Goal: Task Accomplishment & Management: Manage account settings

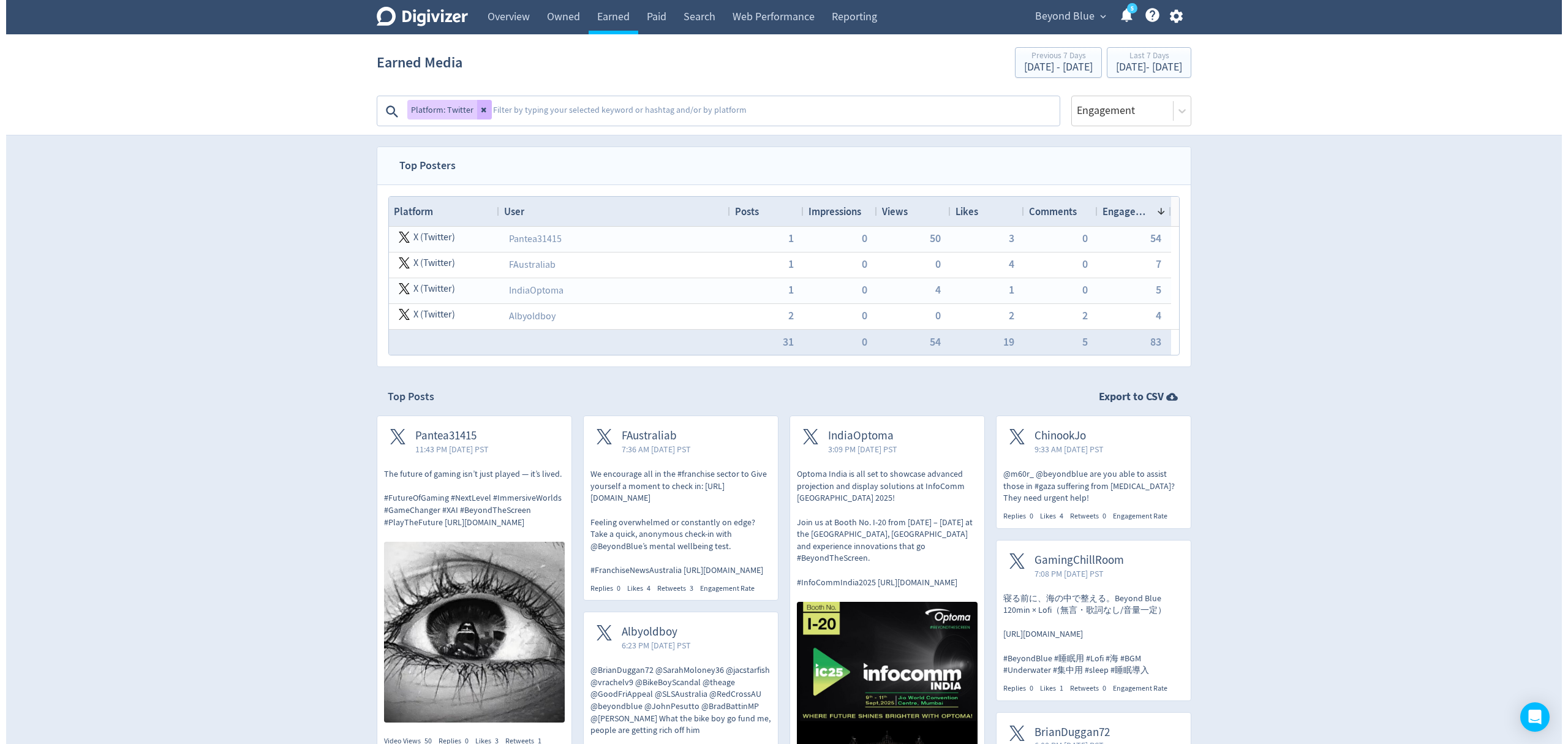
scroll to position [1743, 0]
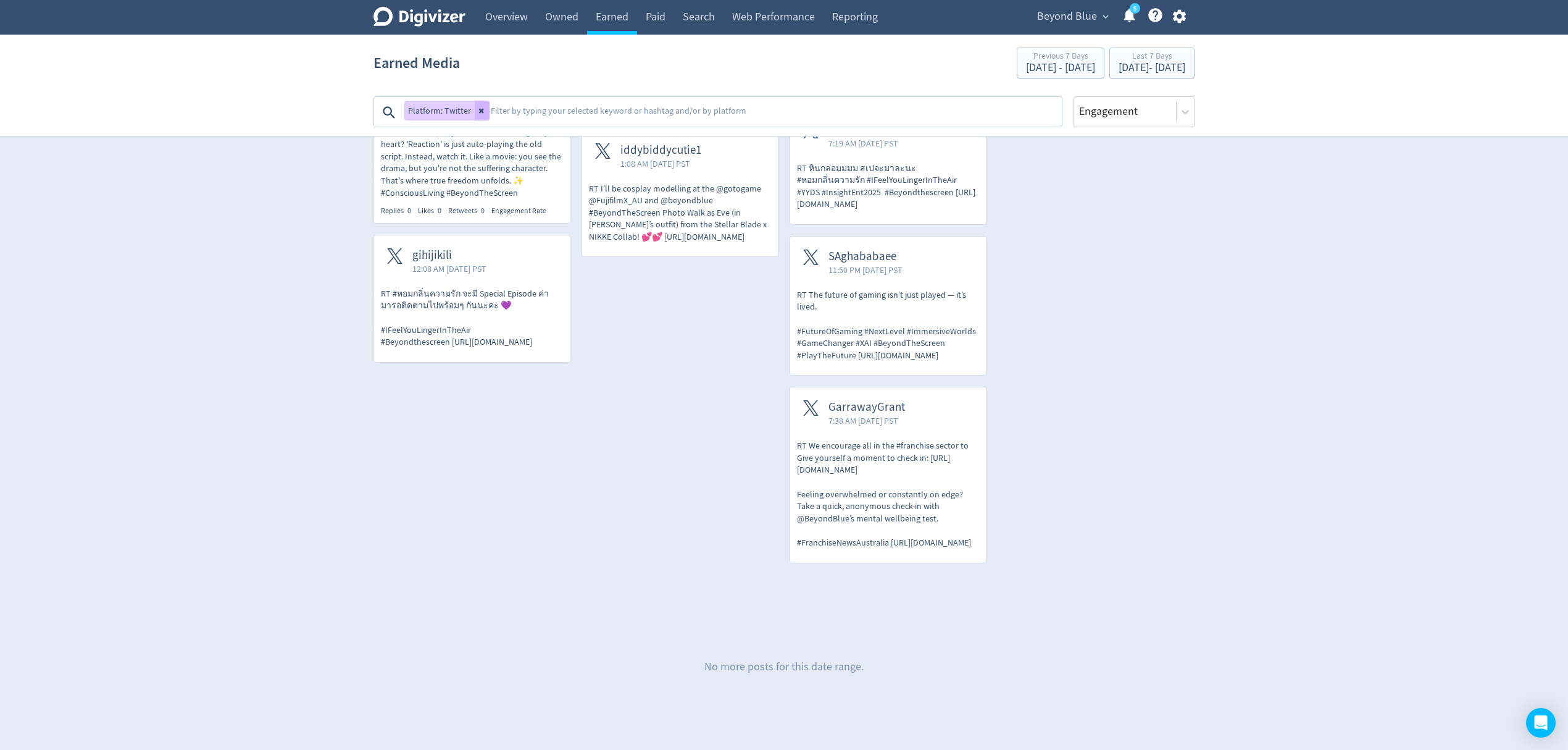
click at [1063, 14] on span "Beyond Blue" at bounding box center [1067, 16] width 60 height 19
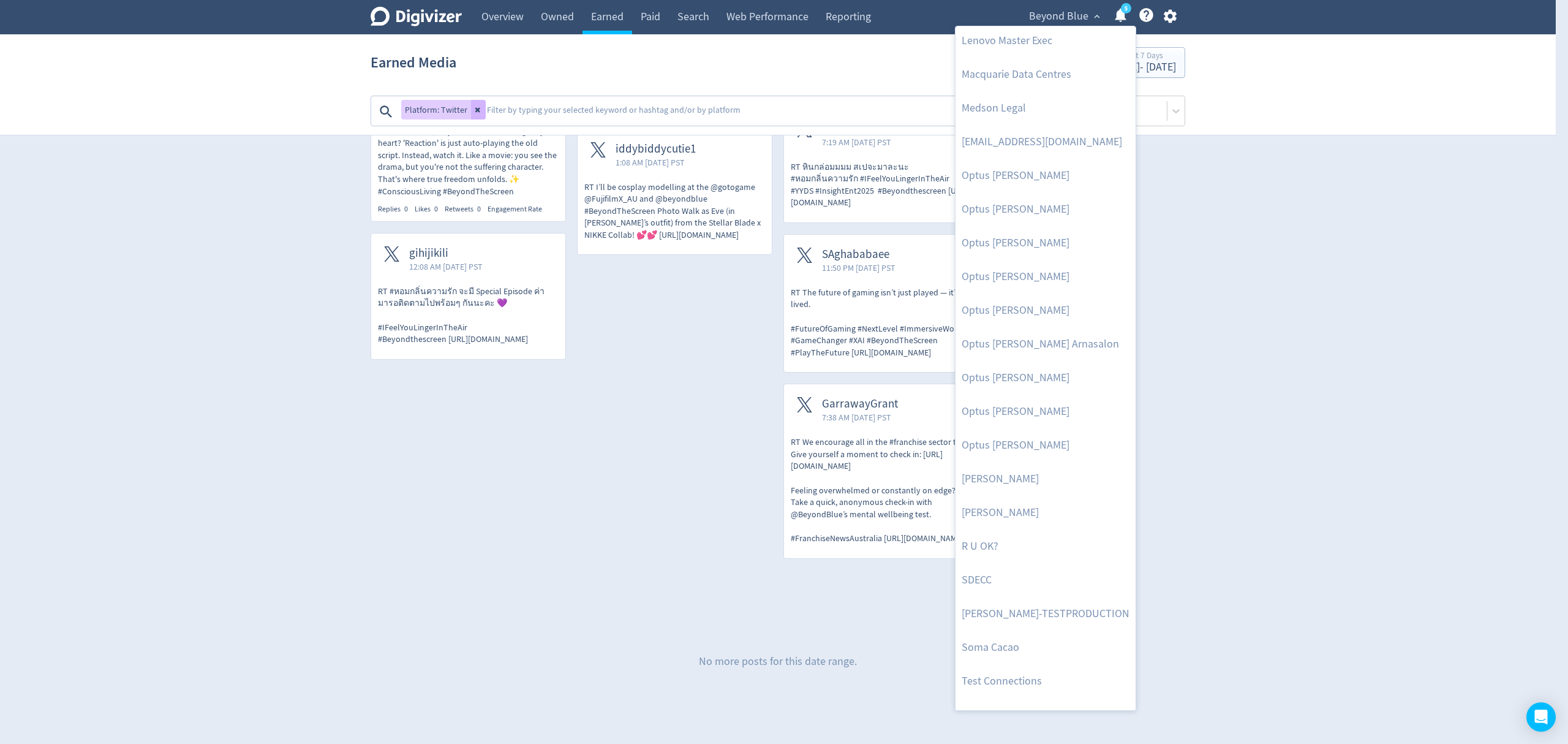
scroll to position [564, 0]
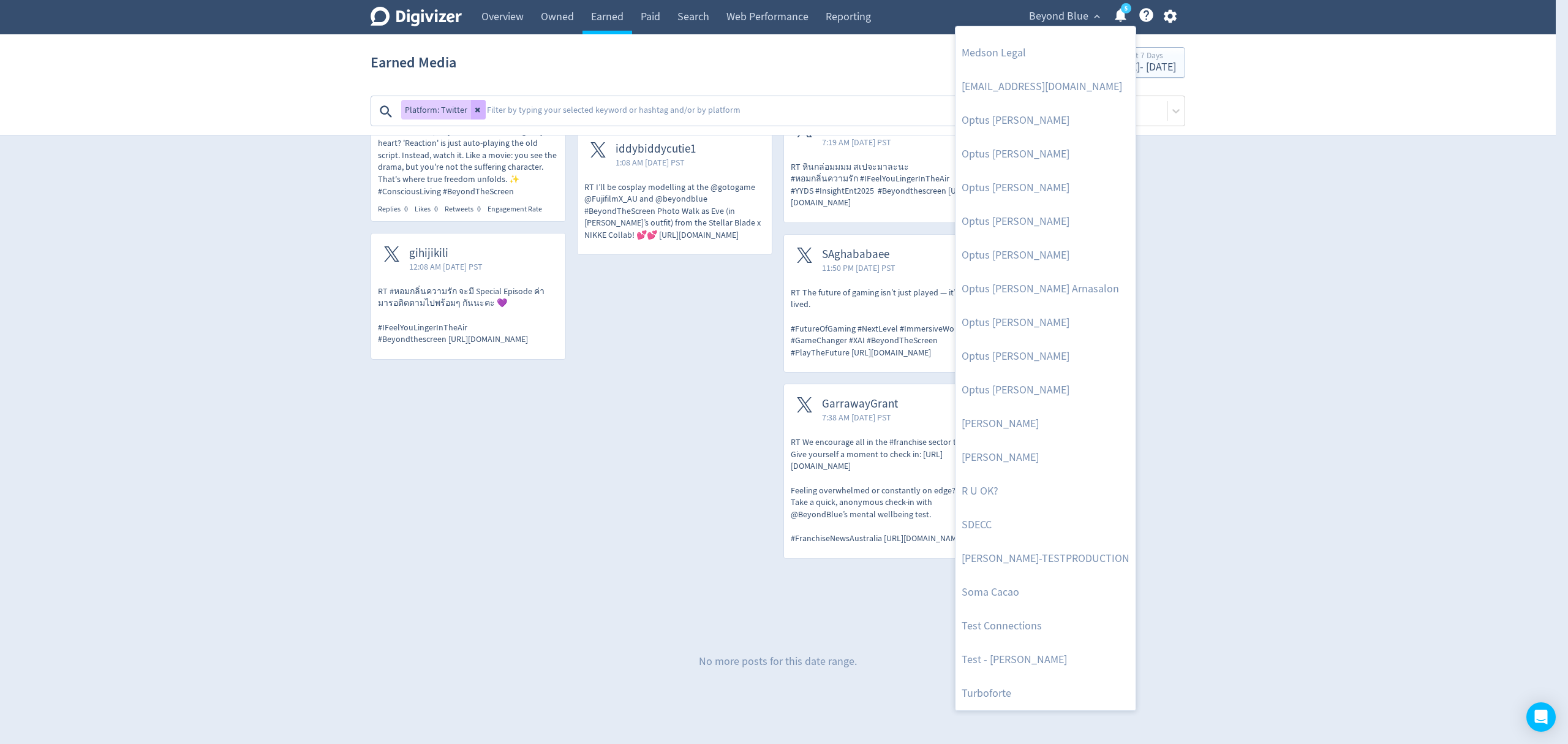
drag, startPoint x: 1294, startPoint y: 425, endPoint x: 1248, endPoint y: 233, distance: 197.4
click at [1294, 424] on div at bounding box center [784, 372] width 1568 height 744
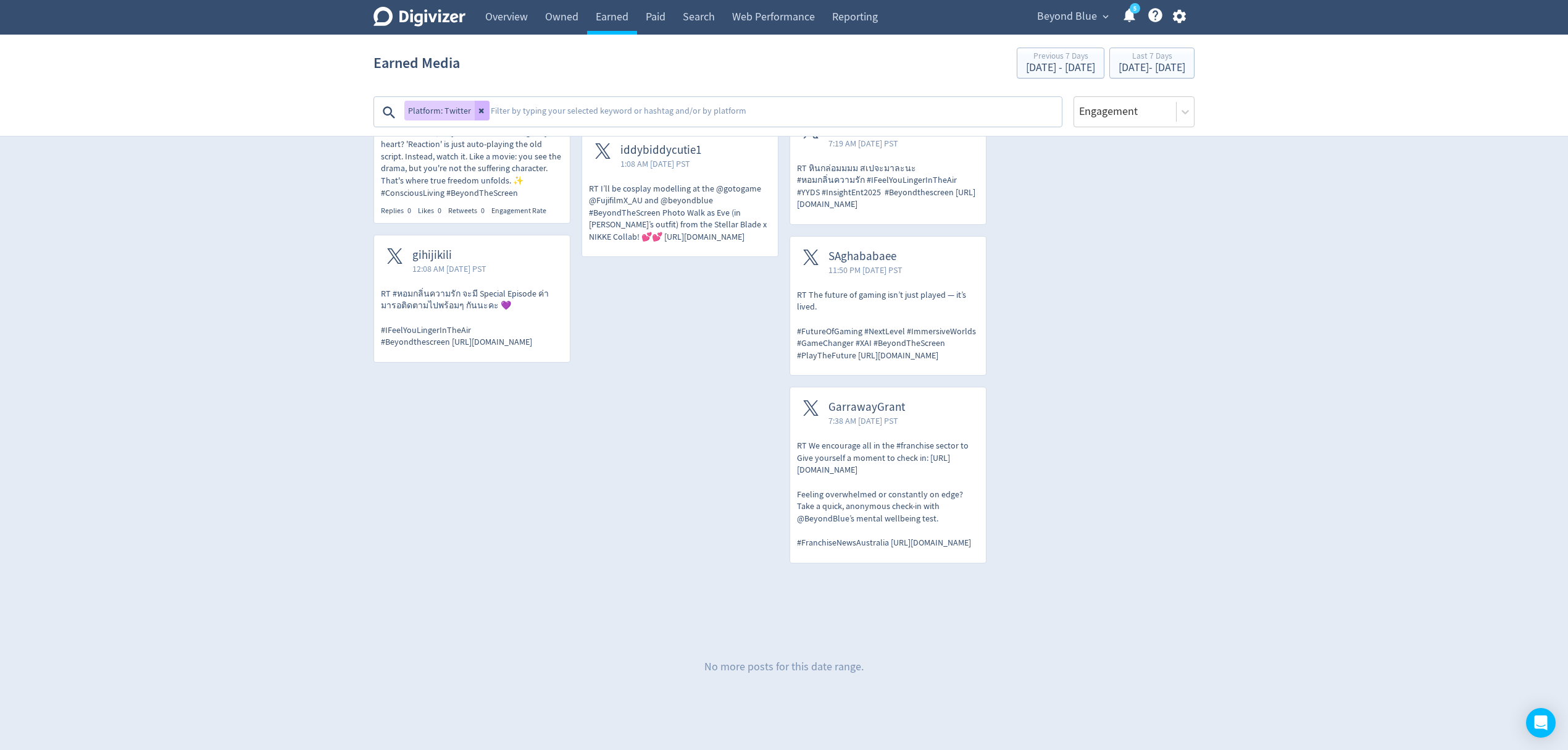
click at [1184, 17] on icon "button" at bounding box center [1179, 16] width 17 height 17
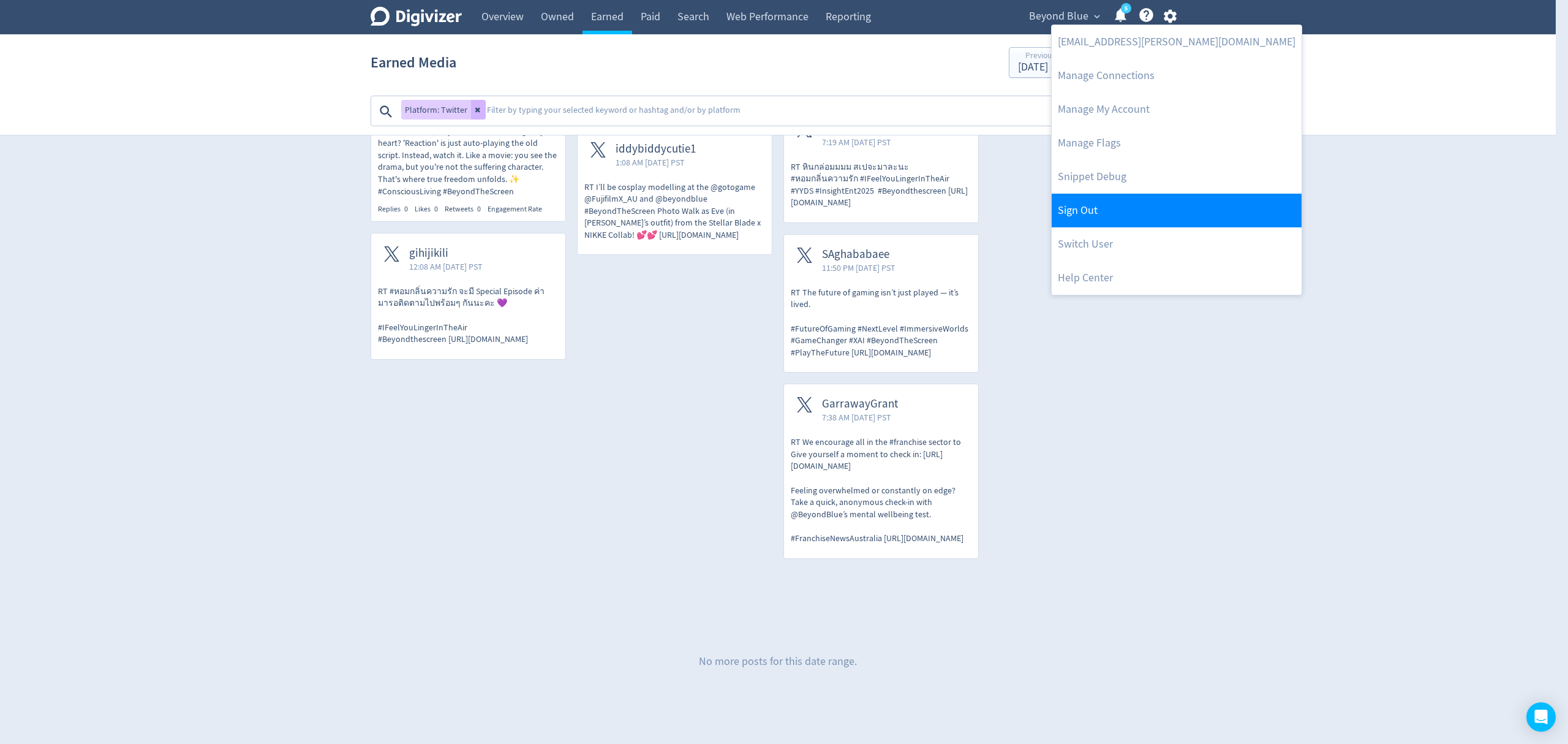
click at [1083, 219] on link "Sign Out" at bounding box center [1177, 211] width 250 height 34
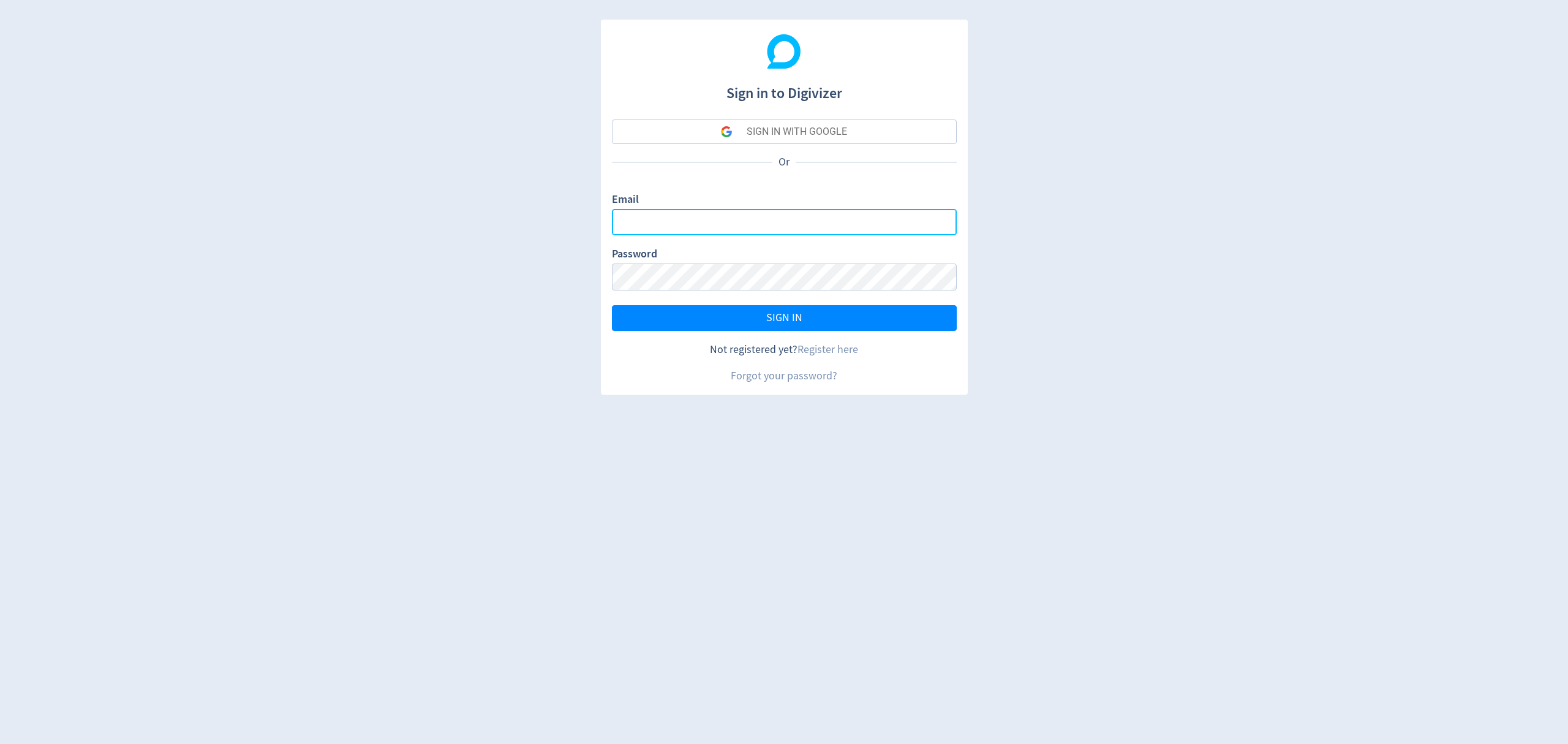
type input "[EMAIL_ADDRESS][PERSON_NAME][DOMAIN_NAME]"
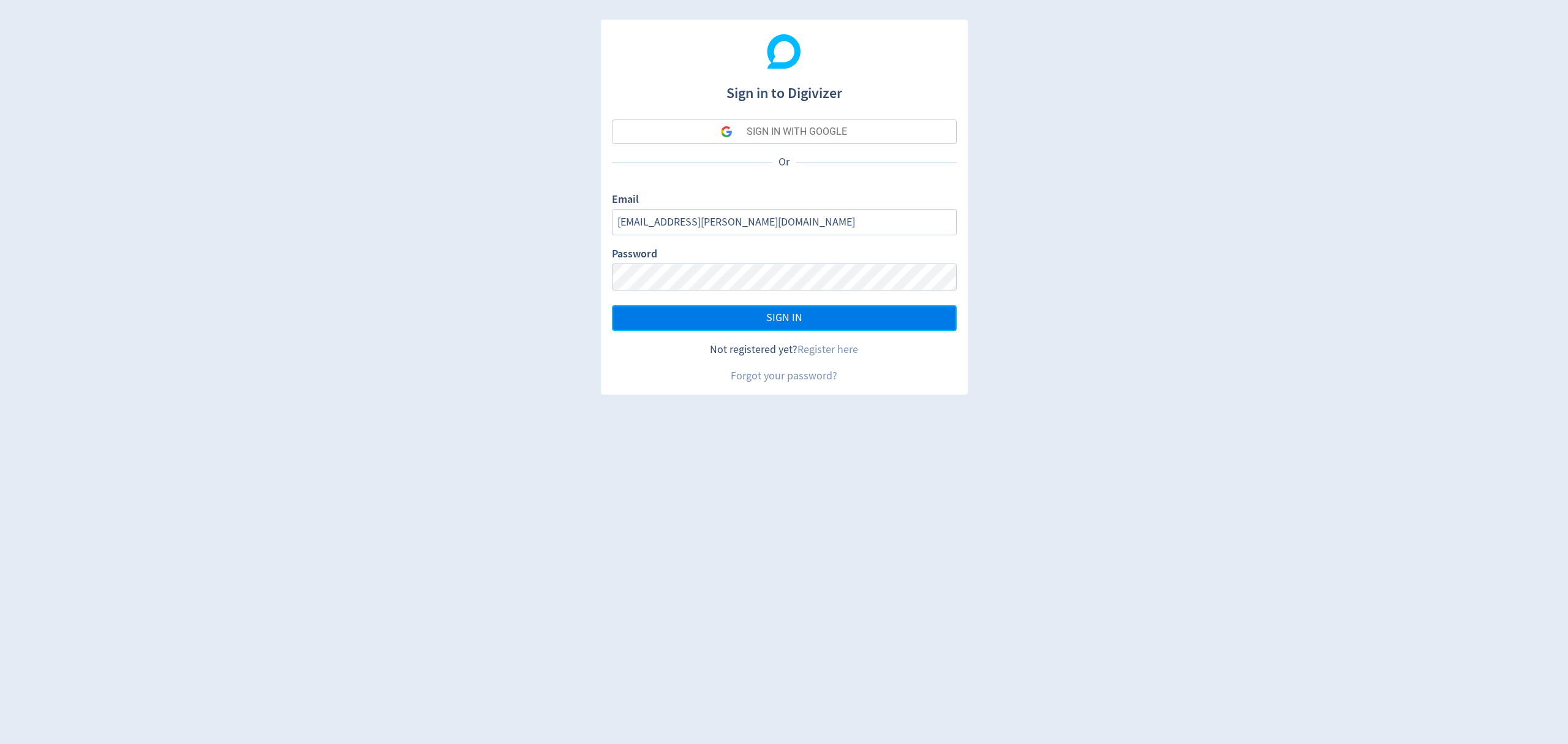
click at [840, 319] on button "SIGN IN" at bounding box center [784, 318] width 345 height 26
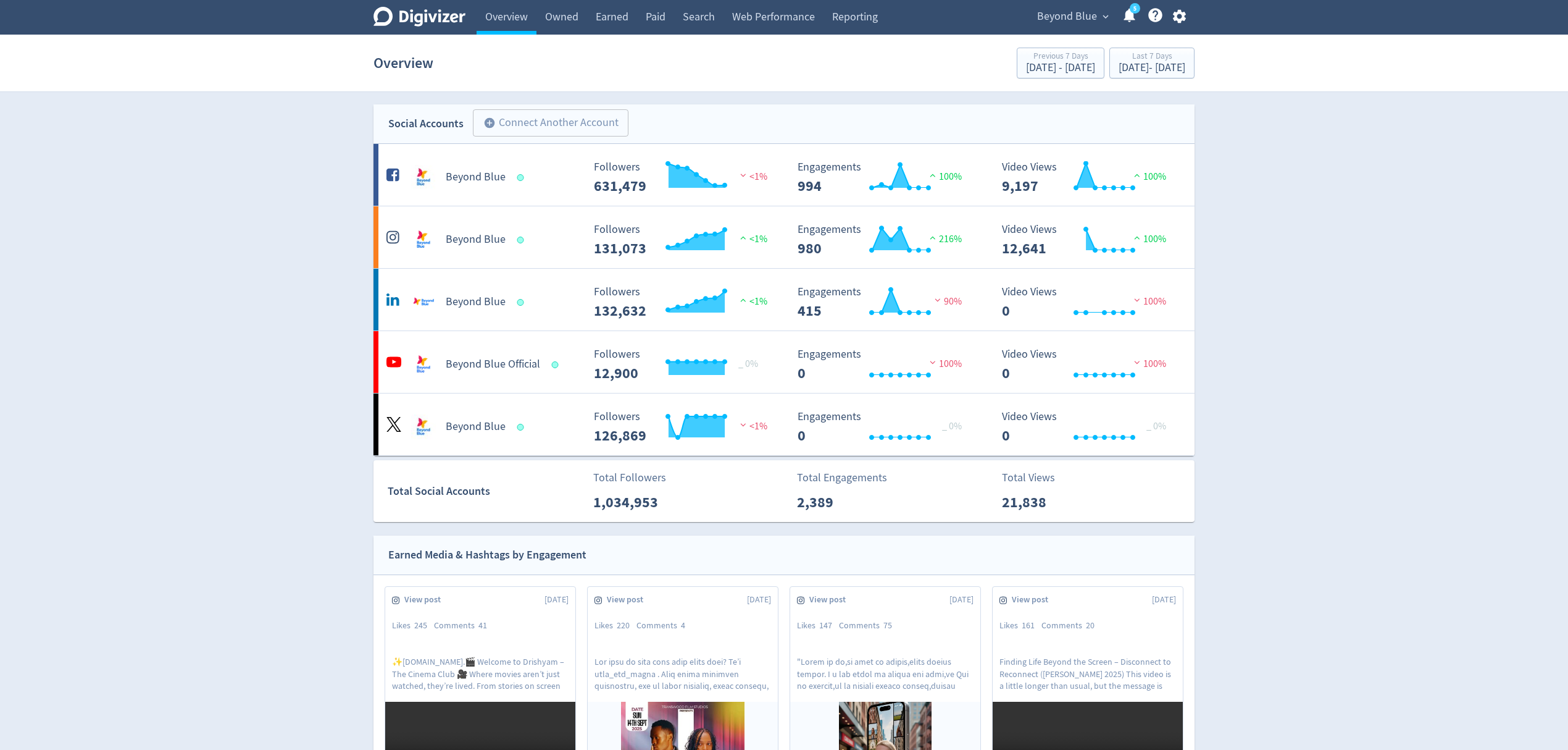
click at [1076, 6] on span "Beyond Blue" at bounding box center [1067, 16] width 60 height 19
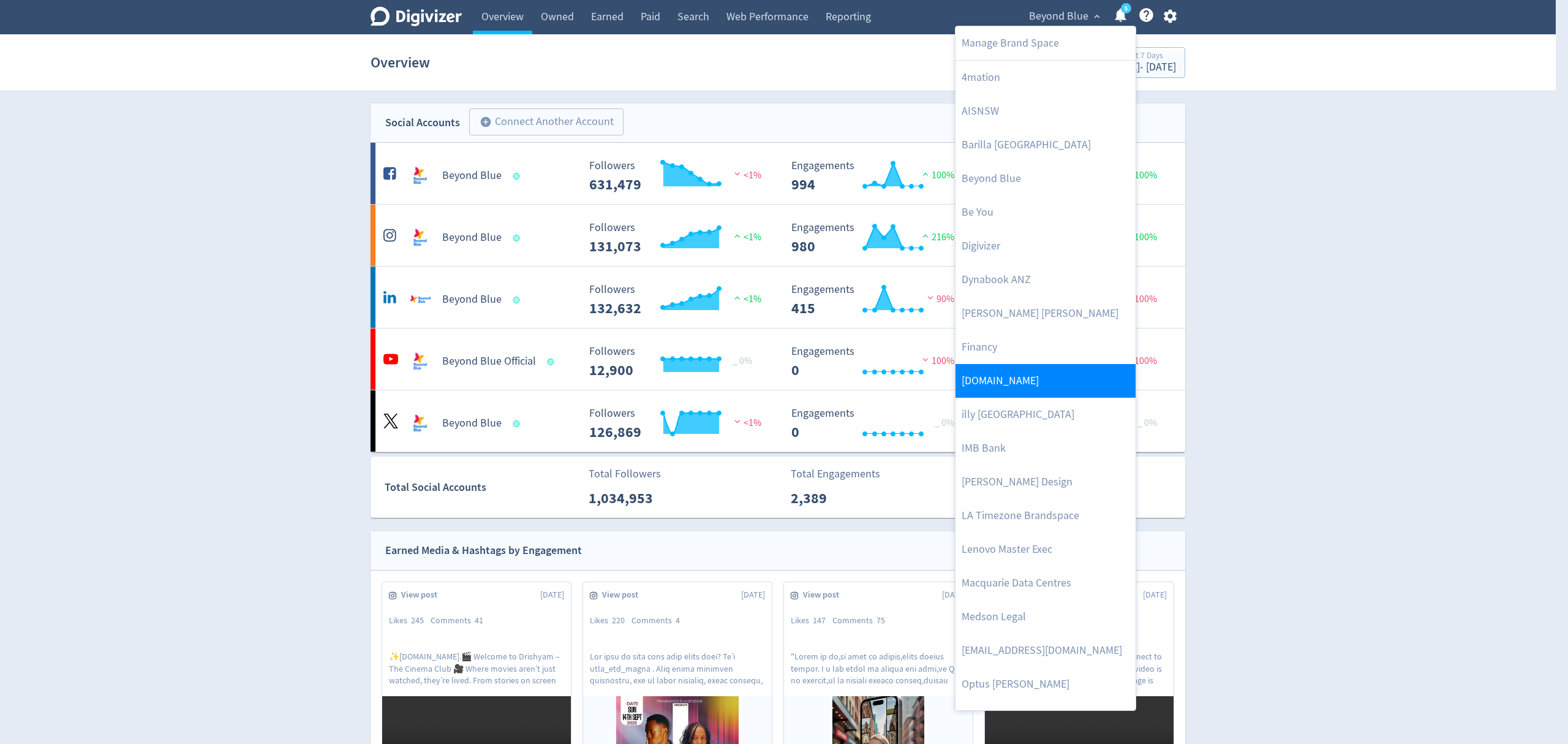
click at [1008, 379] on link "[DOMAIN_NAME]" at bounding box center [1045, 380] width 180 height 34
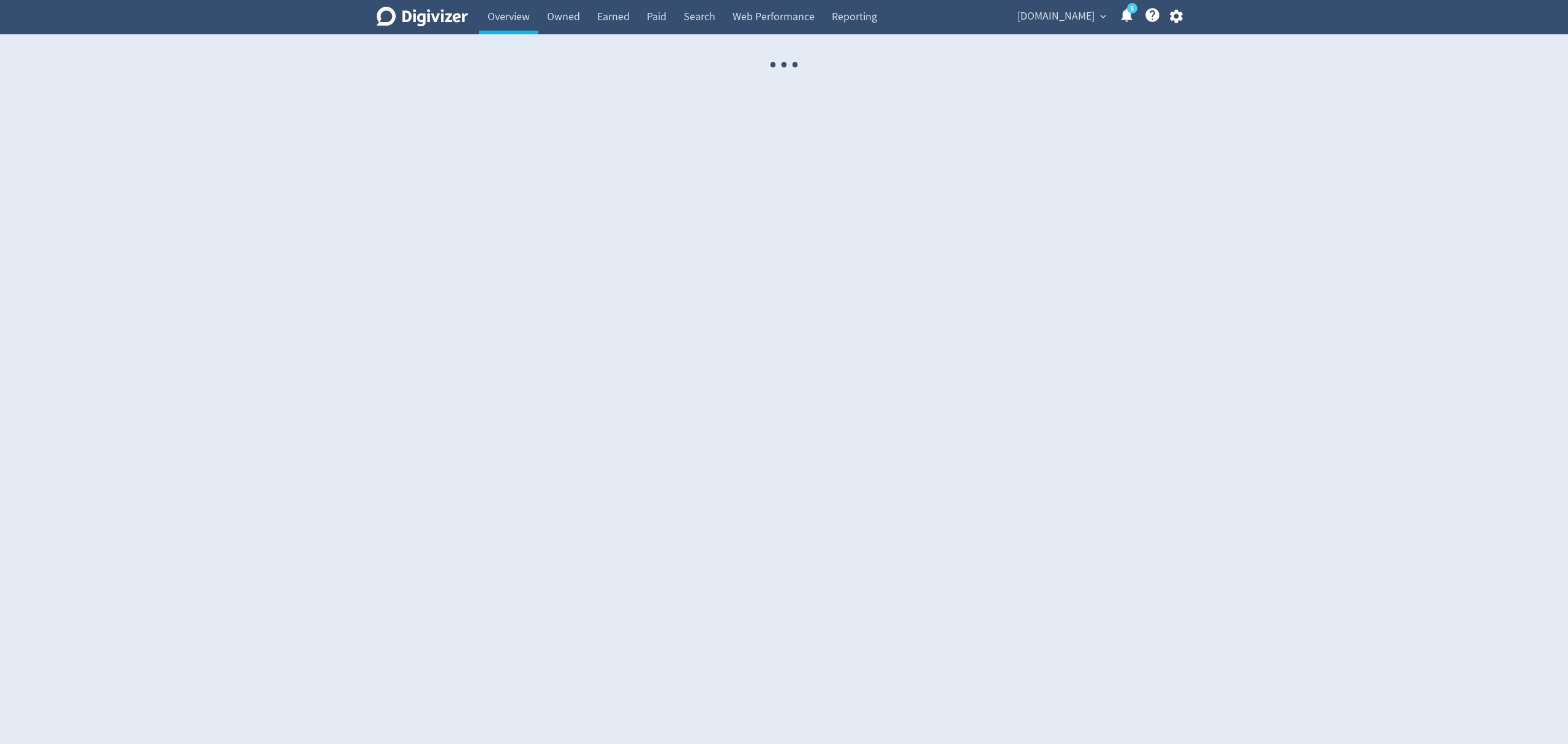
click at [1072, 17] on span "[DOMAIN_NAME]" at bounding box center [1056, 16] width 77 height 19
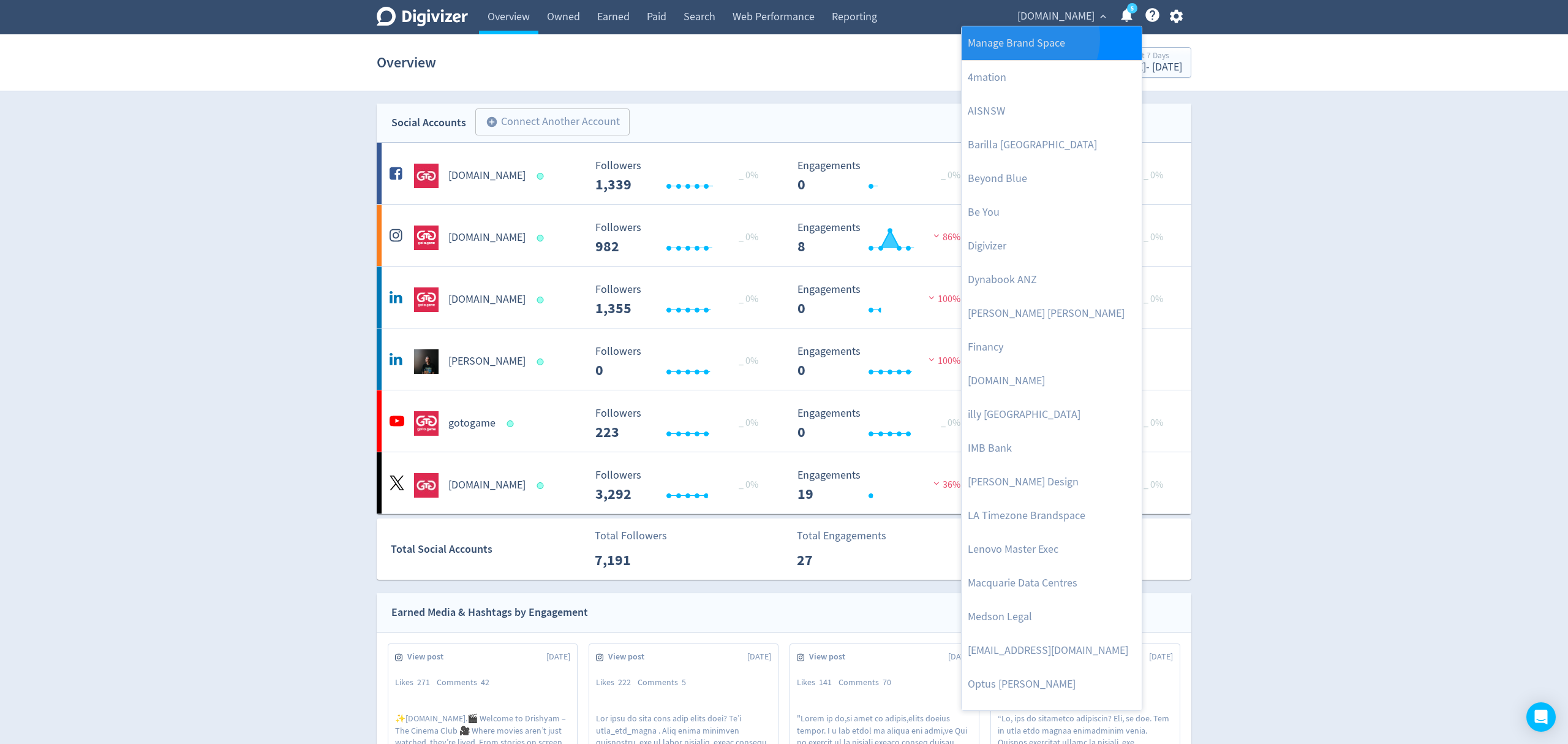
click at [1025, 38] on link "Manage Brand Space" at bounding box center [1051, 43] width 180 height 34
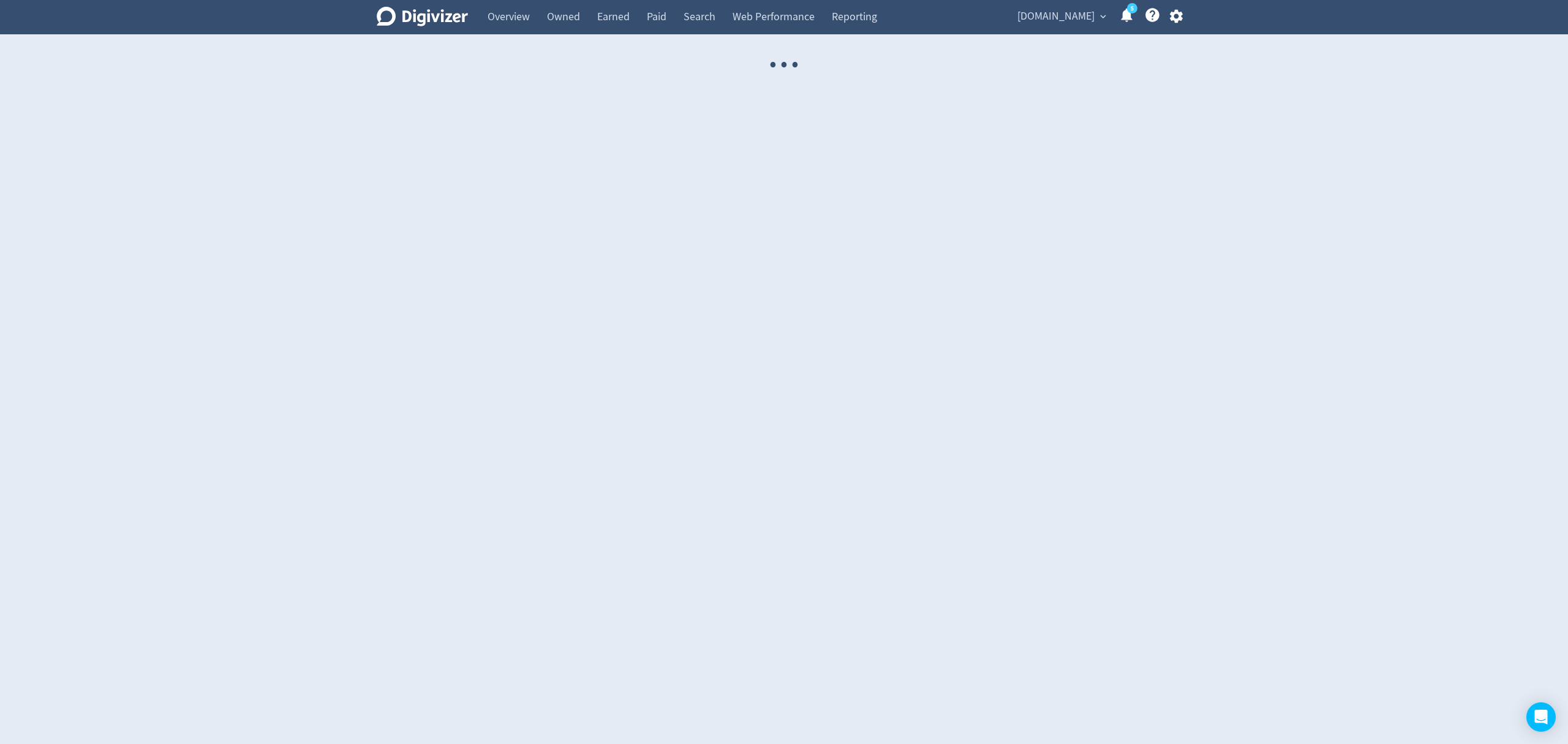
select select "USER"
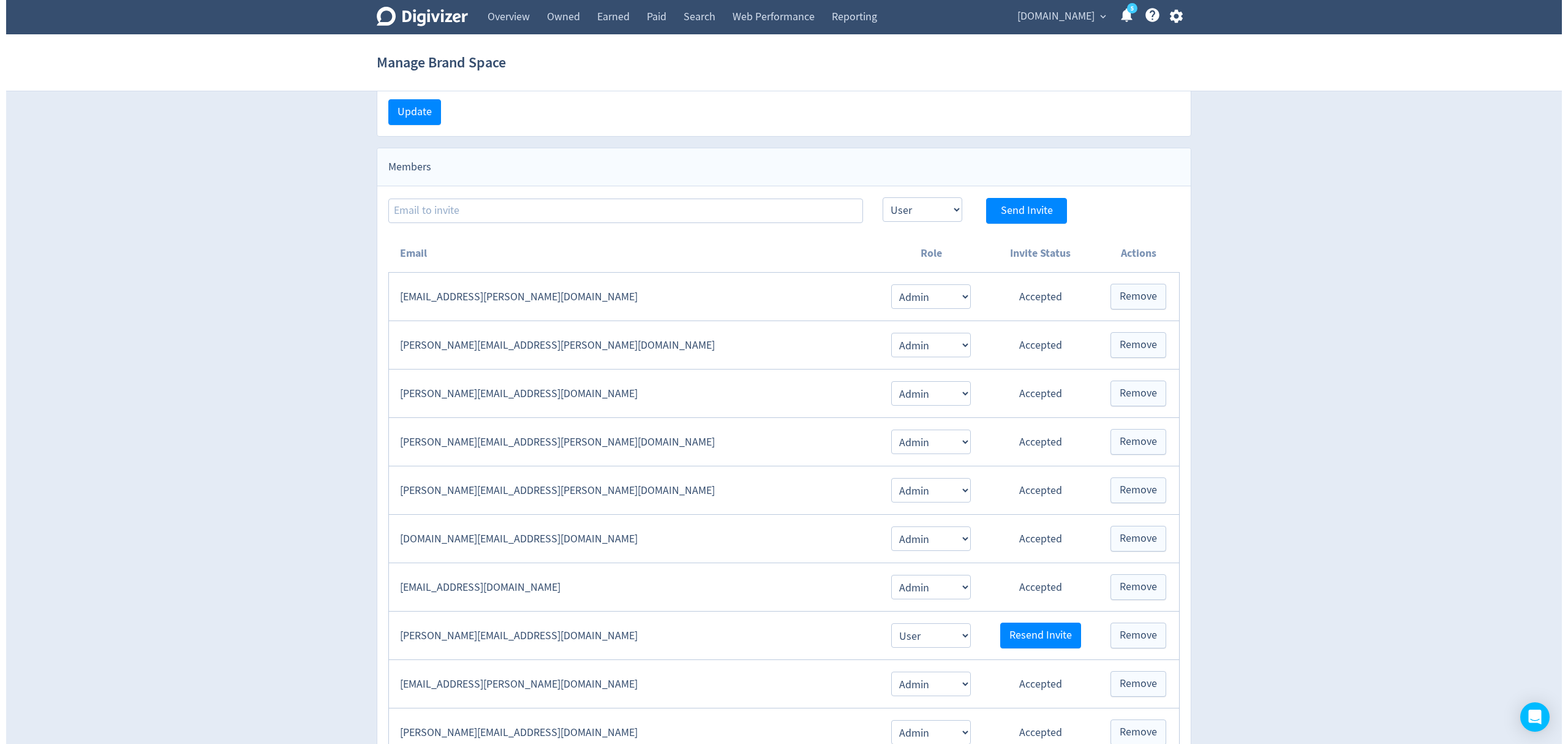
scroll to position [327, 0]
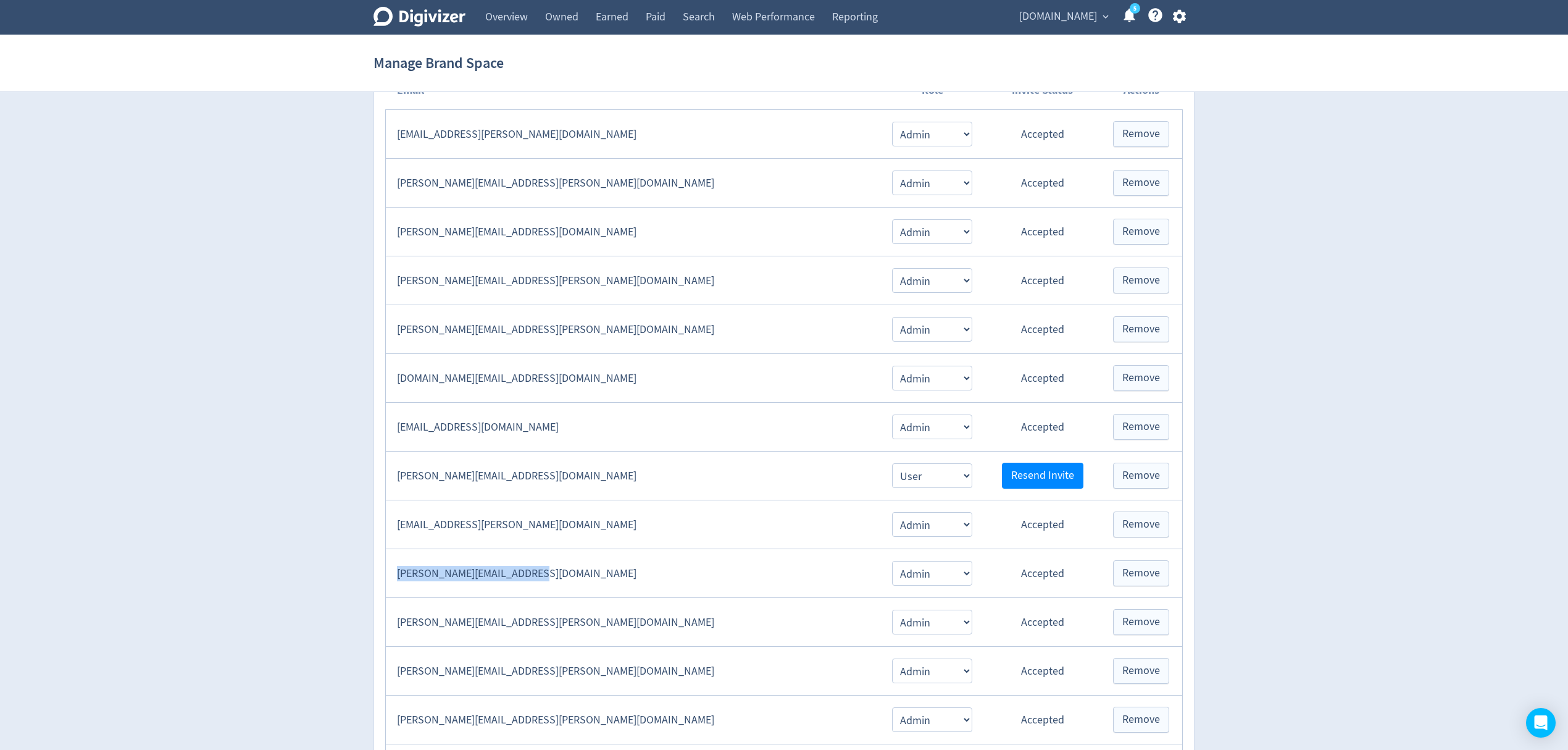
drag, startPoint x: 542, startPoint y: 580, endPoint x: 396, endPoint y: 584, distance: 146.1
click at [396, 584] on td "[PERSON_NAME][EMAIL_ADDRESS][DOMAIN_NAME]" at bounding box center [633, 573] width 494 height 48
copy td "[PERSON_NAME][EMAIL_ADDRESS][DOMAIN_NAME]"
click at [1177, 11] on icon "button" at bounding box center [1179, 16] width 17 height 17
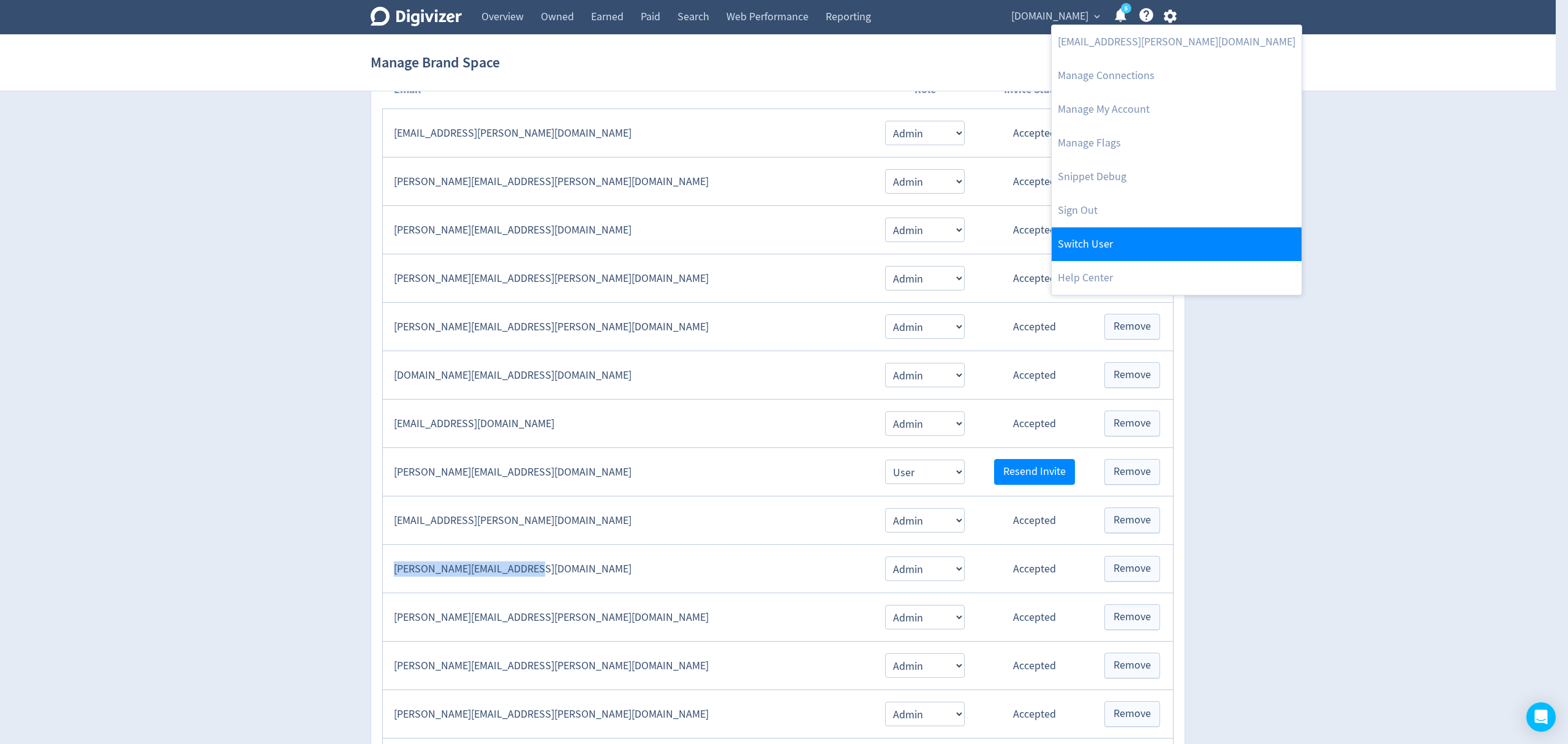
click at [1093, 251] on link "Switch User" at bounding box center [1177, 244] width 250 height 34
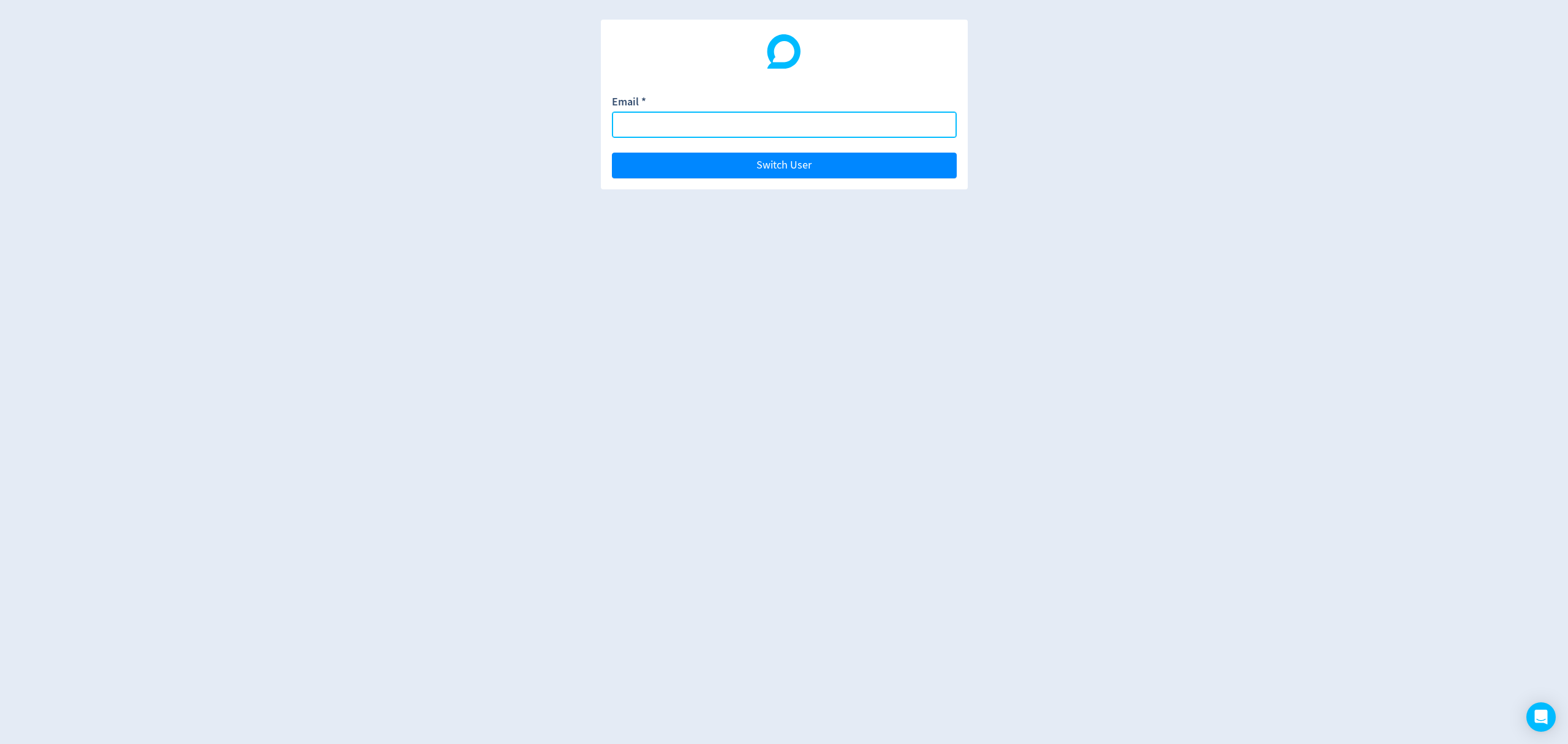
click at [644, 121] on input "Email *" at bounding box center [784, 124] width 345 height 26
paste input "[PERSON_NAME][EMAIL_ADDRESS][DOMAIN_NAME]"
type input "[PERSON_NAME][EMAIL_ADDRESS][DOMAIN_NAME]"
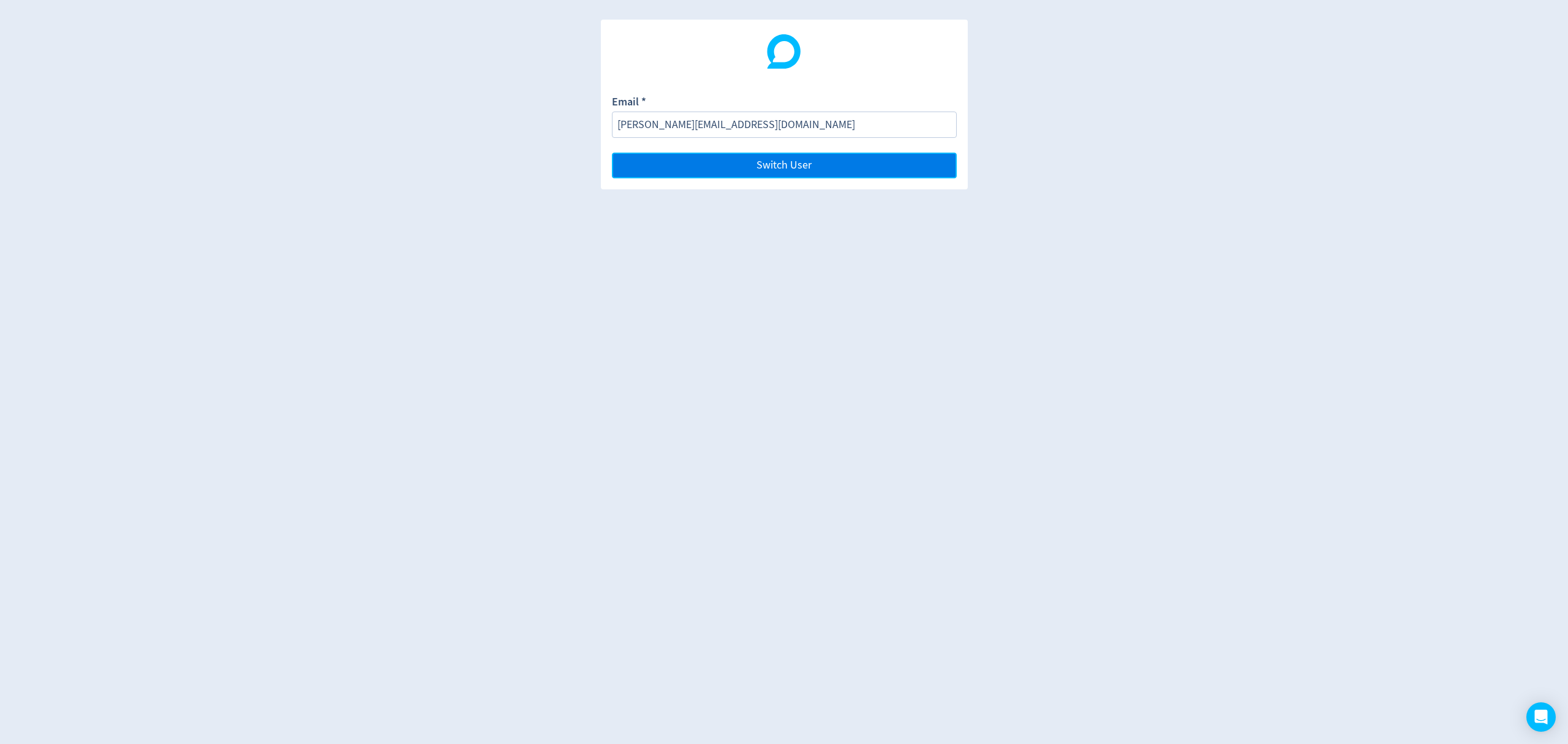
click at [713, 167] on button "Switch User" at bounding box center [784, 166] width 345 height 26
